Goal: Information Seeking & Learning: Learn about a topic

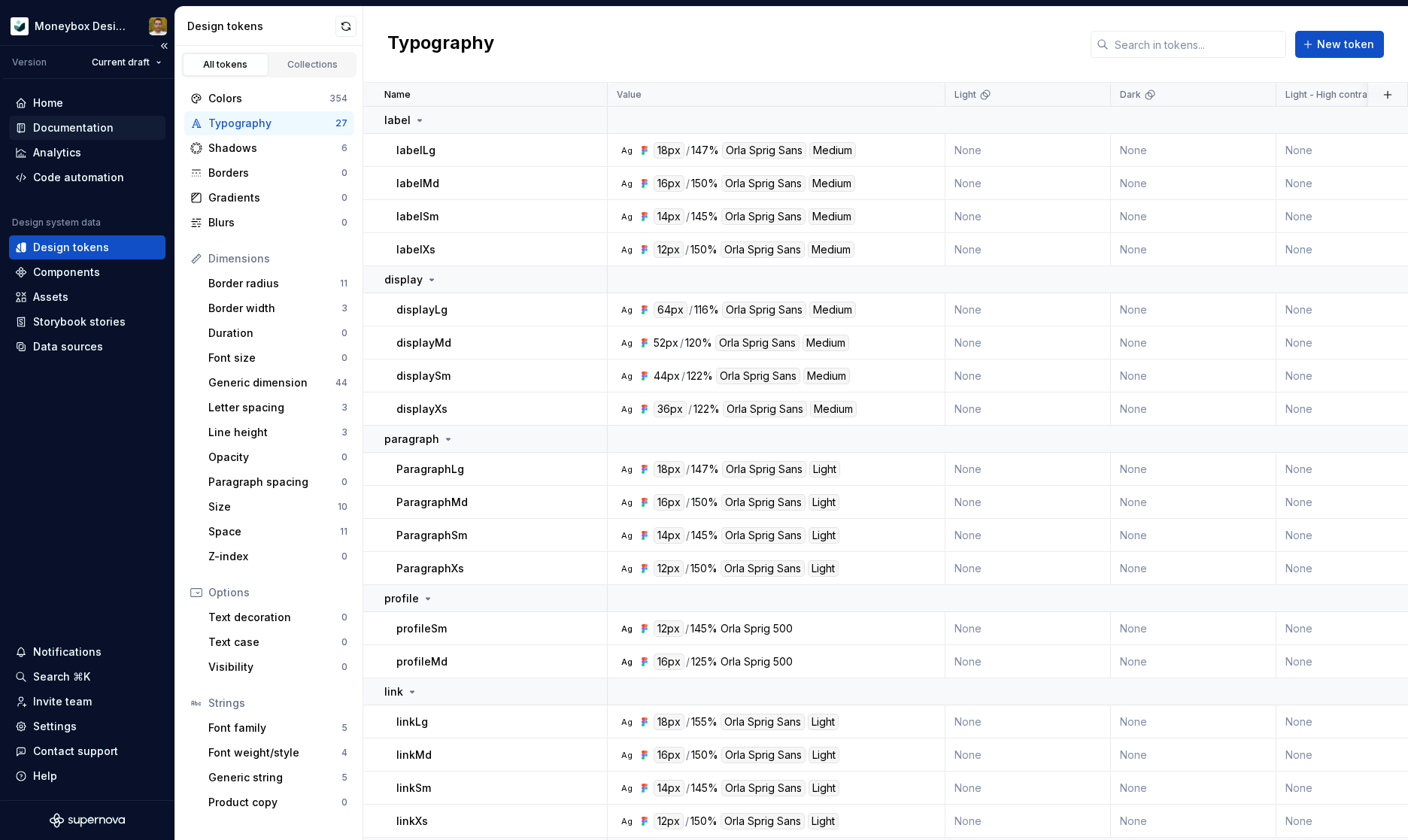
click at [82, 134] on div "Documentation" at bounding box center [73, 127] width 80 height 15
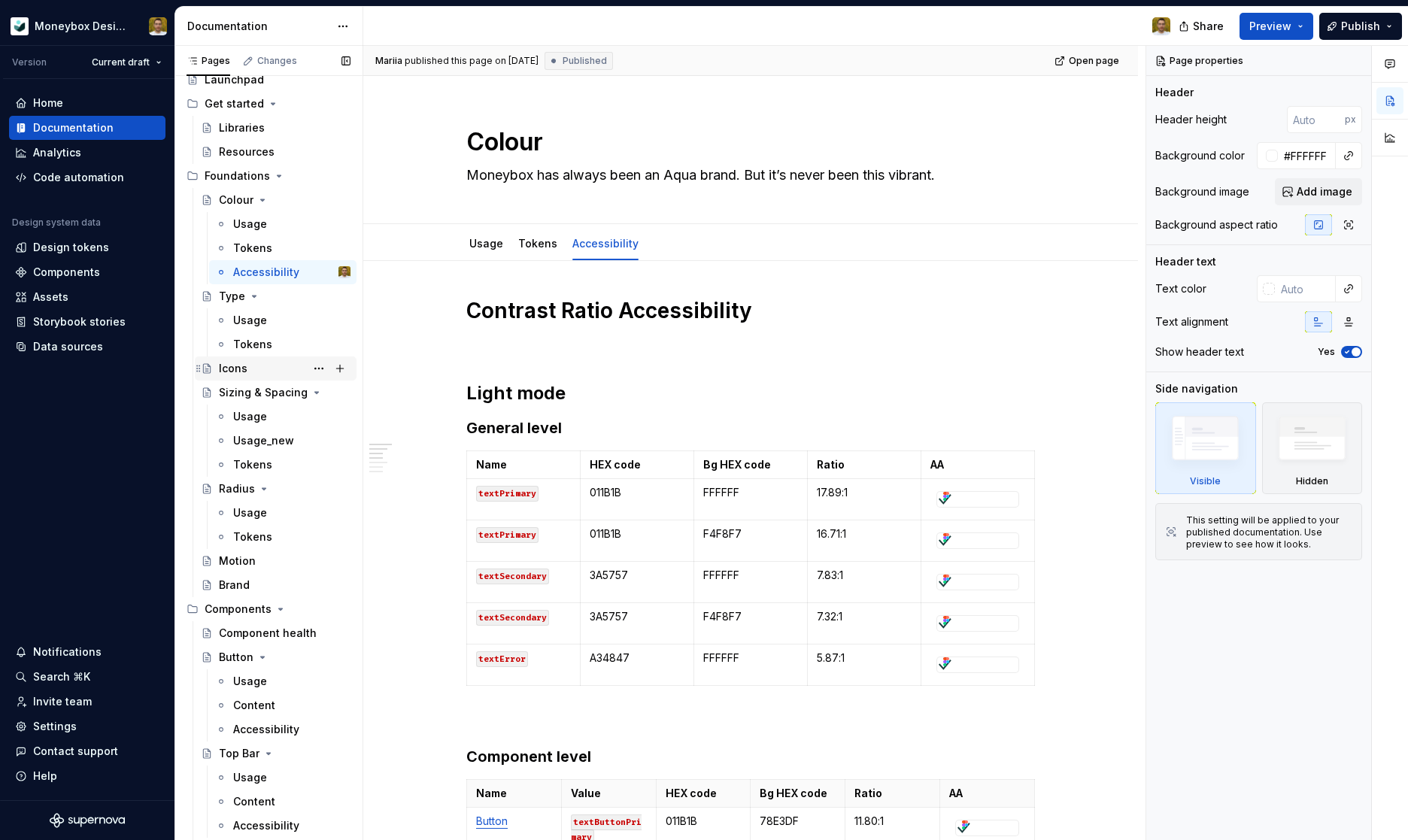
scroll to position [45, 0]
click at [225, 355] on div "Icons" at bounding box center [284, 365] width 131 height 21
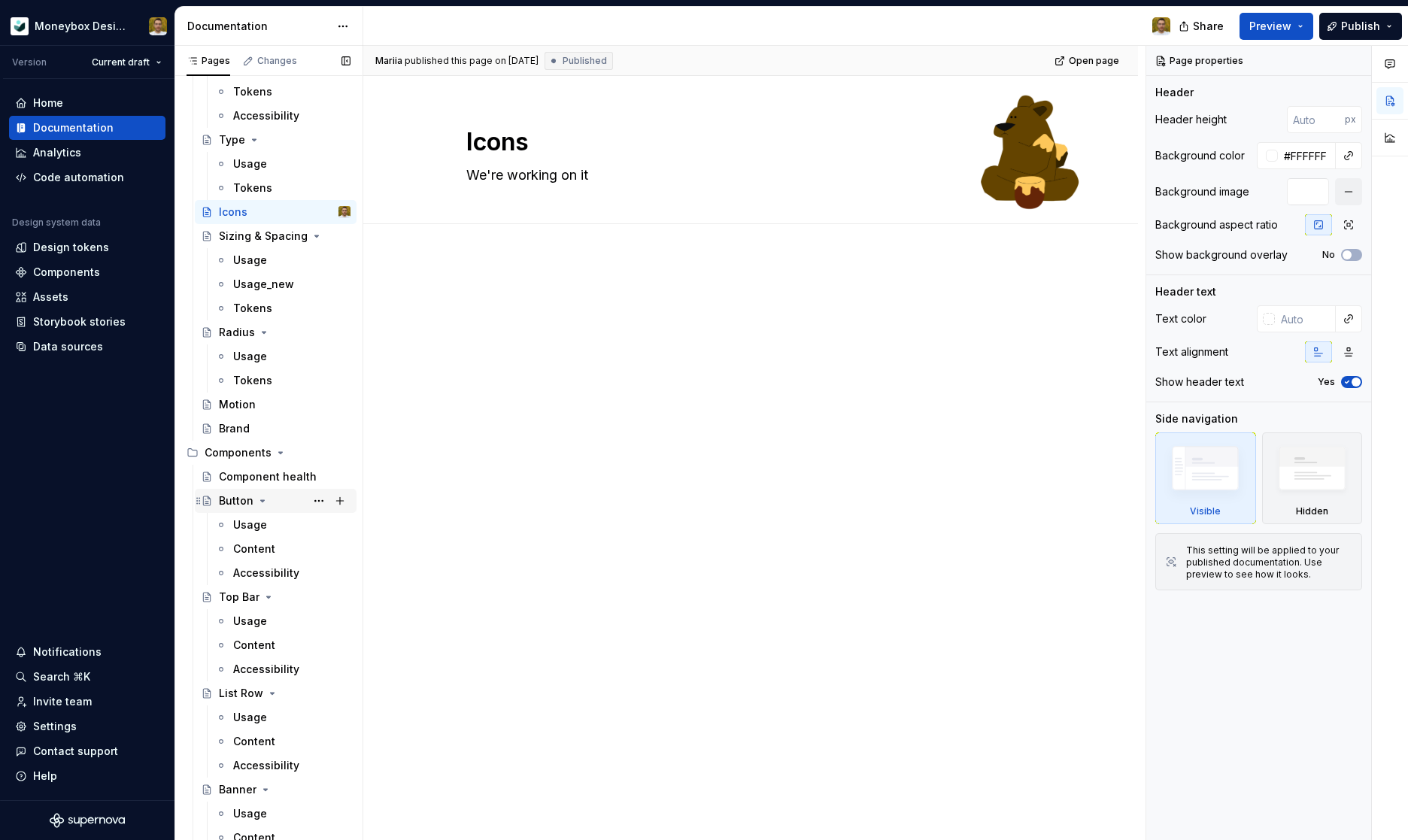
scroll to position [200, 0]
click at [229, 500] on div "Button" at bounding box center [236, 498] width 34 height 15
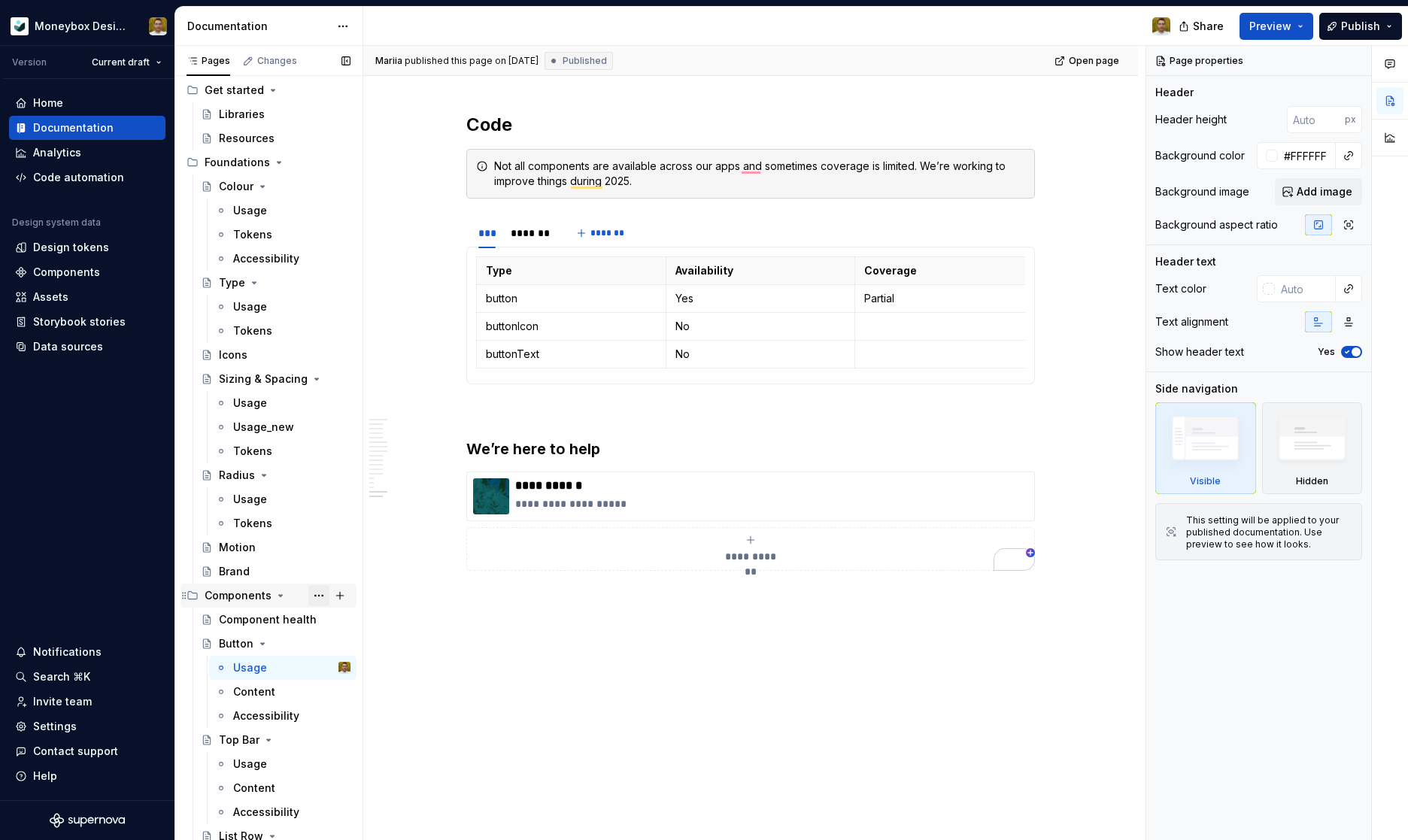
scroll to position [94, 0]
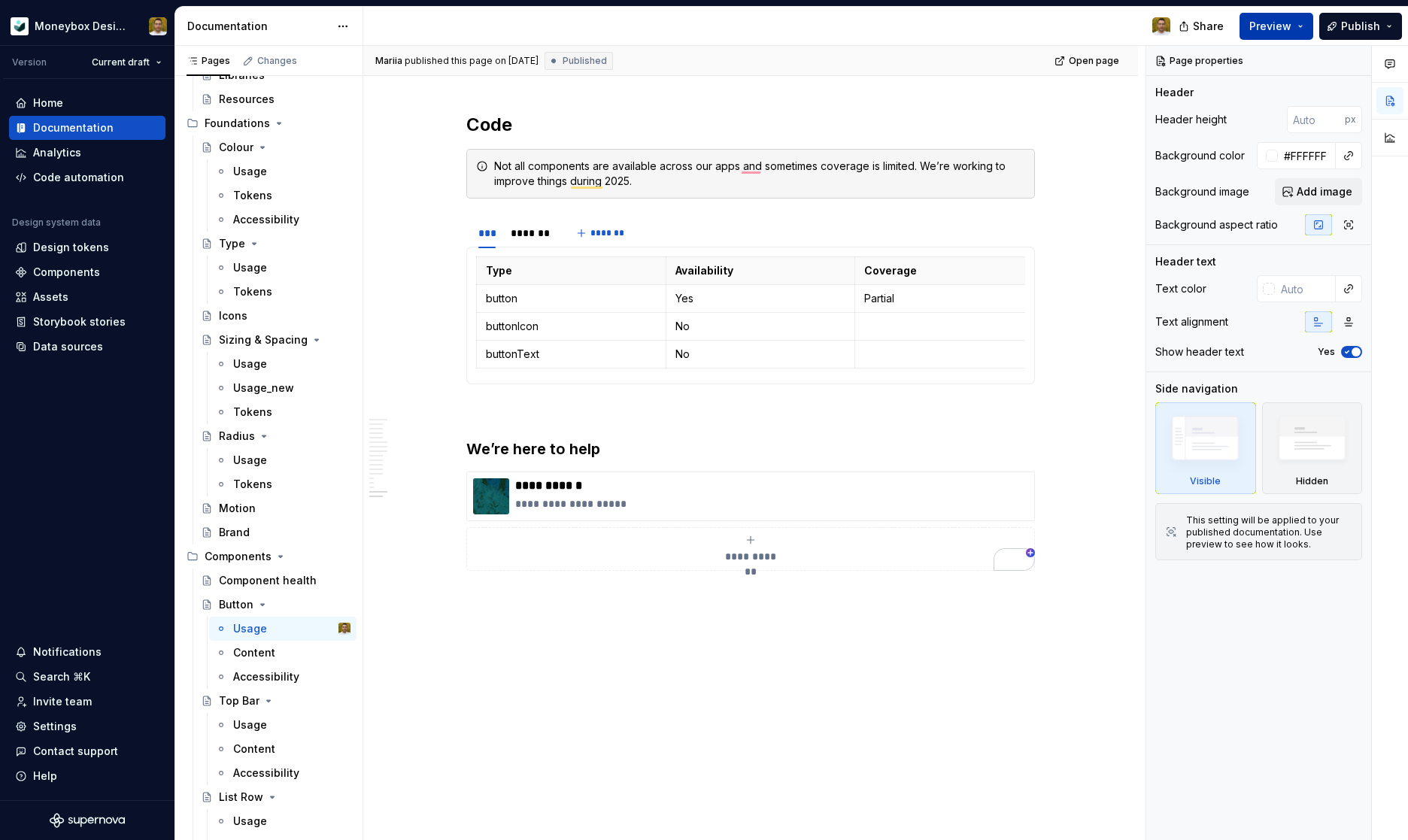
click at [1296, 29] on button "Preview" at bounding box center [1276, 26] width 74 height 27
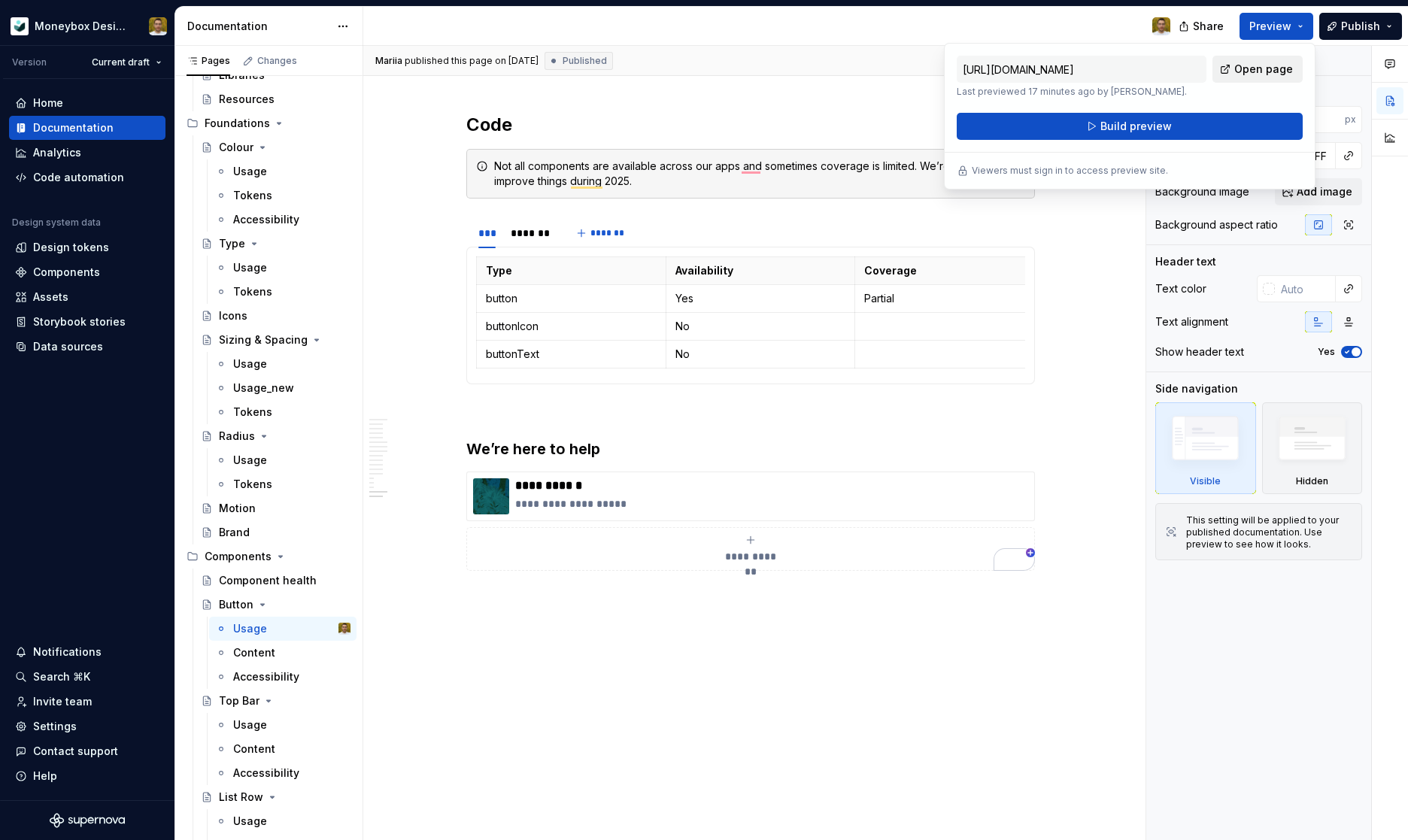
click at [1266, 70] on span "Open page" at bounding box center [1264, 68] width 59 height 15
type textarea "*"
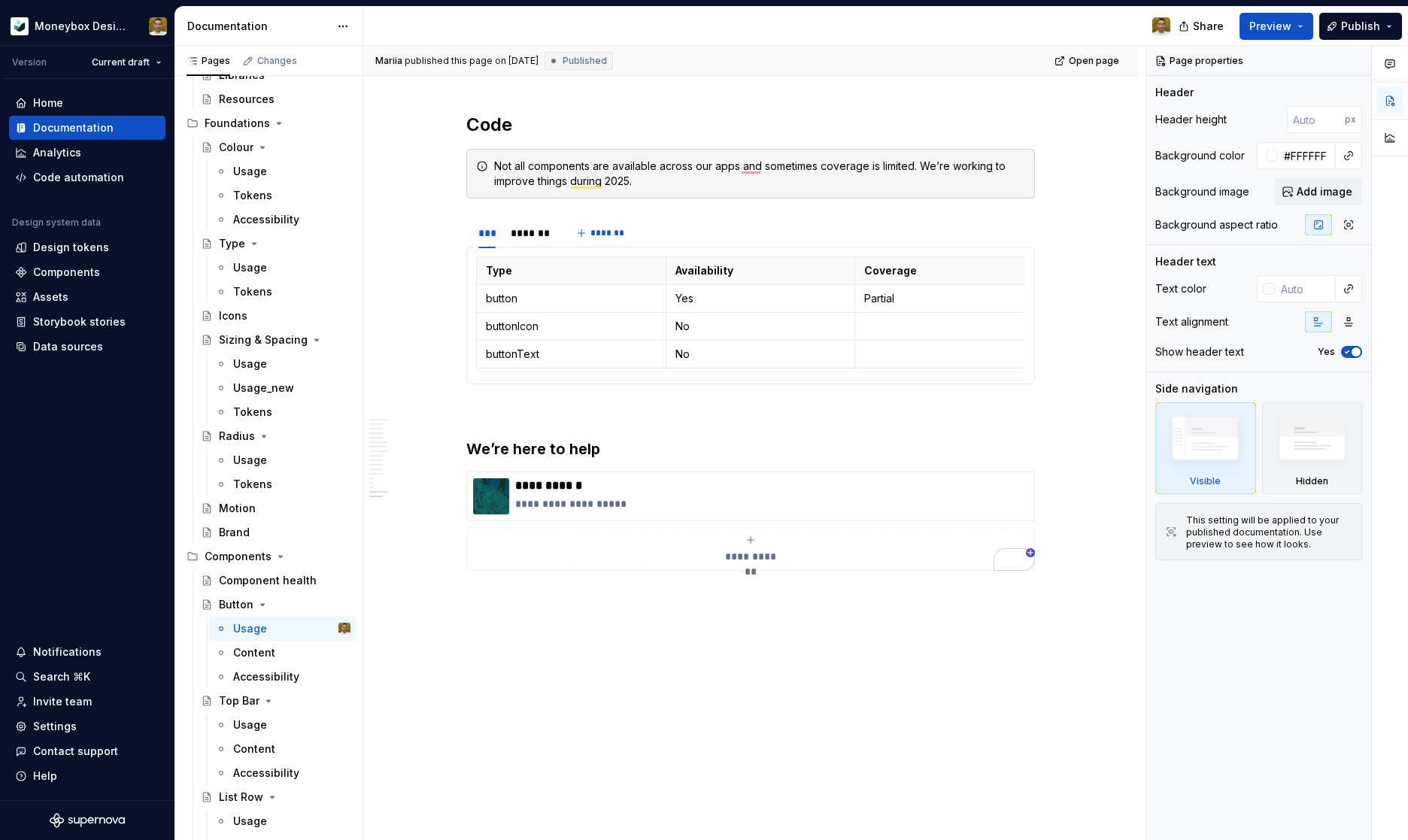
drag, startPoint x: 780, startPoint y: 57, endPoint x: 853, endPoint y: 33, distance: 76.8
click at [779, 58] on div "[PERSON_NAME] published this page on [DATE] Published Open page" at bounding box center [750, 61] width 775 height 30
